Goal: Obtain resource: Obtain resource

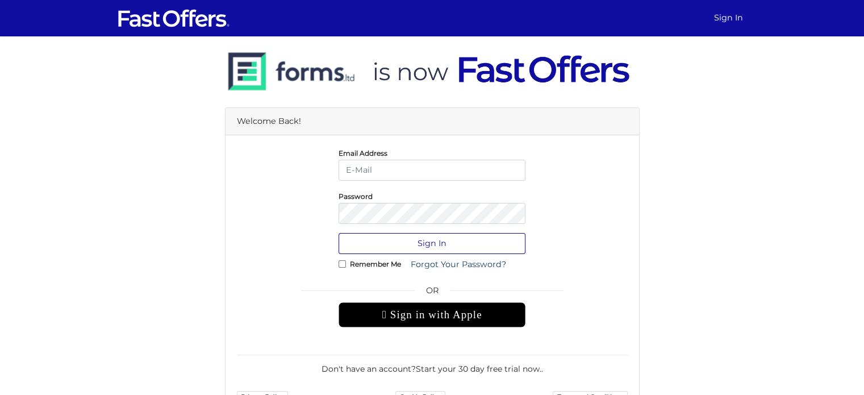
type input "allie@condos.ca"
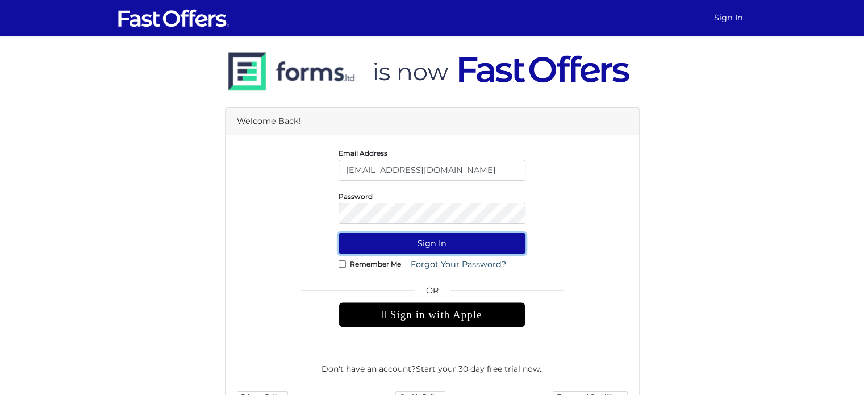
click at [470, 245] on button "Sign In" at bounding box center [431, 243] width 187 height 21
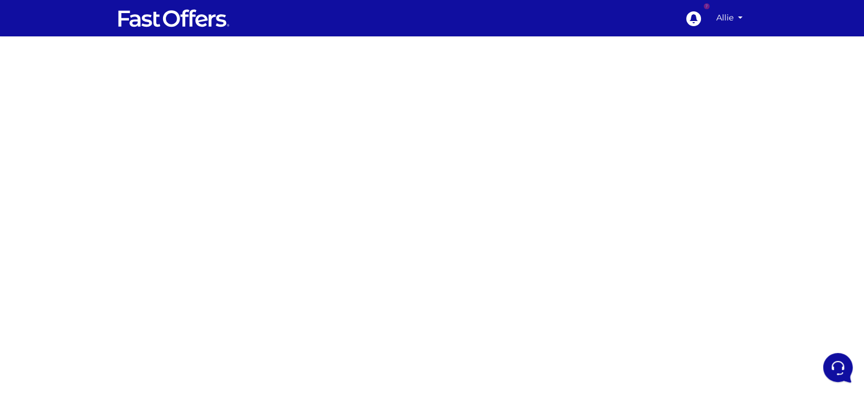
click at [757, 154] on div at bounding box center [432, 320] width 864 height 568
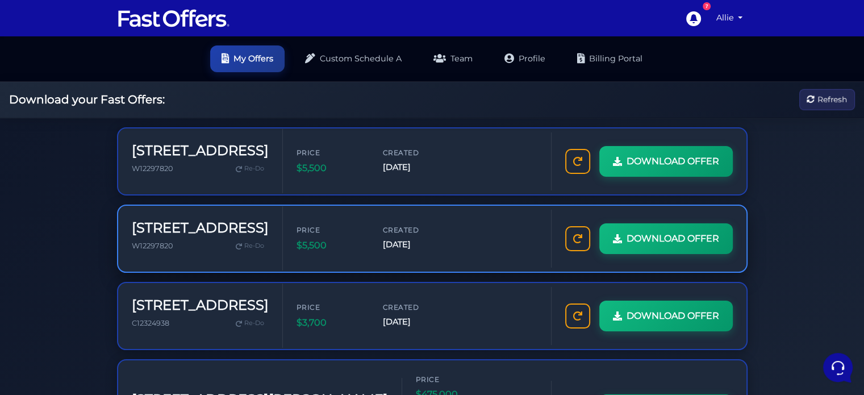
click at [336, 240] on span "$5,500" at bounding box center [330, 245] width 68 height 15
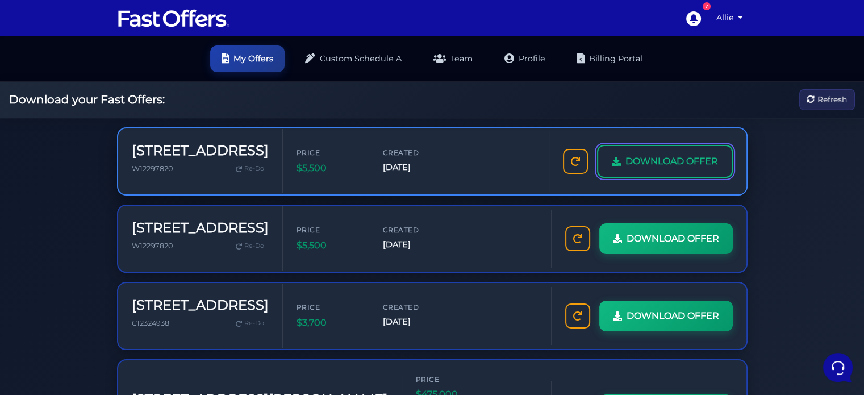
click at [628, 156] on span "DOWNLOAD OFFER" at bounding box center [671, 161] width 93 height 15
